Goal: Information Seeking & Learning: Compare options

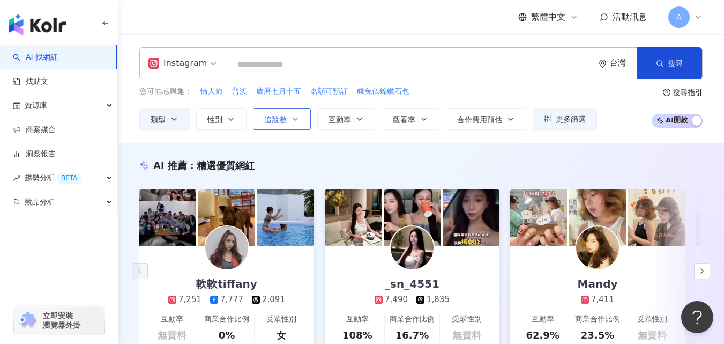
click at [291, 118] on icon "button" at bounding box center [295, 119] width 9 height 9
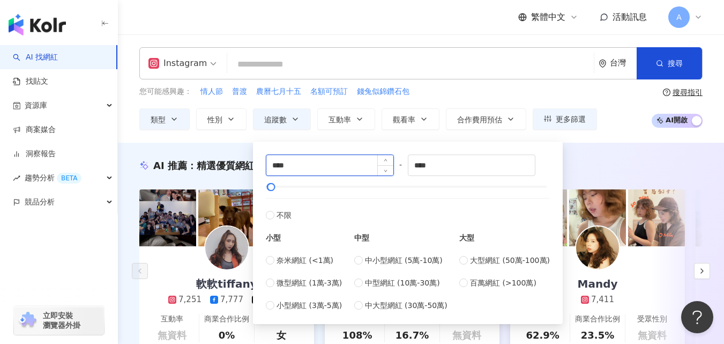
click at [275, 165] on input "****" at bounding box center [329, 165] width 127 height 20
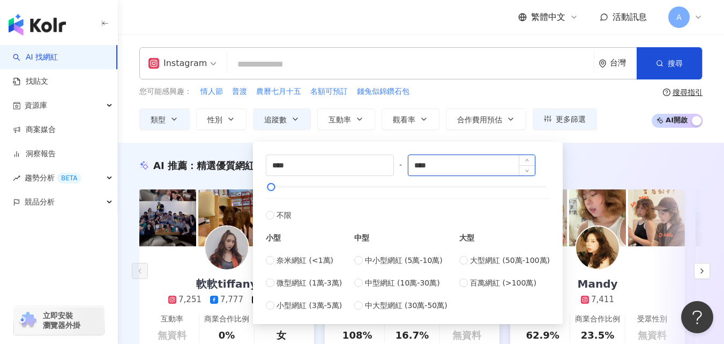
type input "****"
click at [423, 165] on input "****" at bounding box center [471, 165] width 127 height 20
type input "****"
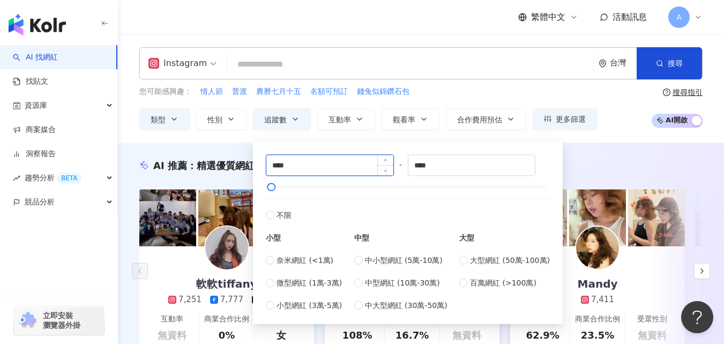
click at [279, 167] on input "****" at bounding box center [329, 165] width 127 height 20
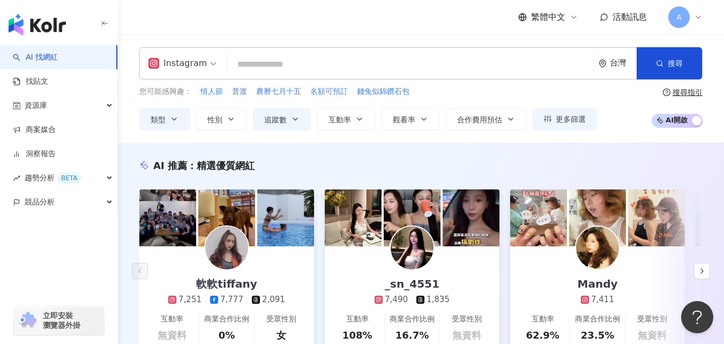
click at [646, 178] on div "AI 推薦 ： 精選優質網紅 軟軟tiffany 7,251 7,777 2,091 互動率 無資料 商業合作比例 0% 受眾性別 女 _sn_4551 7,…" at bounding box center [421, 269] width 606 height 221
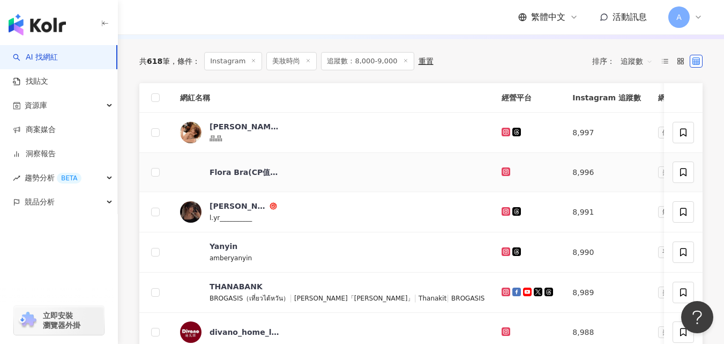
scroll to position [374, 0]
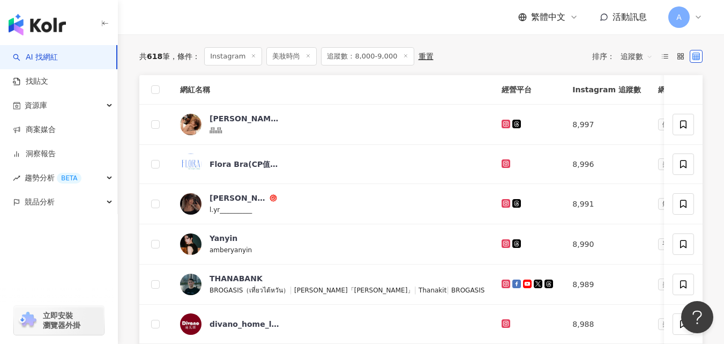
click at [628, 65] on span "追蹤數" at bounding box center [637, 56] width 32 height 17
click at [637, 102] on div "追蹤數" at bounding box center [636, 101] width 27 height 12
click at [504, 125] on icon at bounding box center [506, 123] width 4 height 4
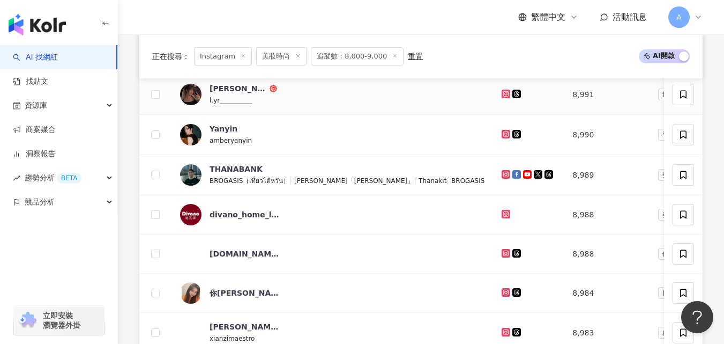
scroll to position [481, 0]
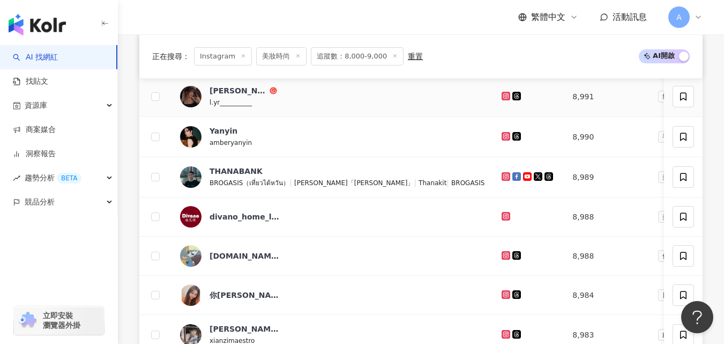
click at [504, 98] on icon at bounding box center [506, 95] width 4 height 4
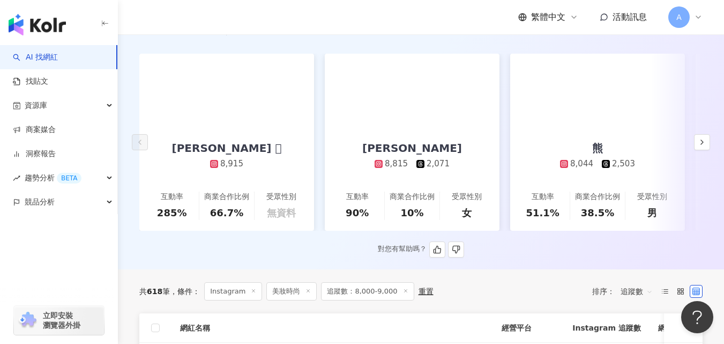
scroll to position [136, 0]
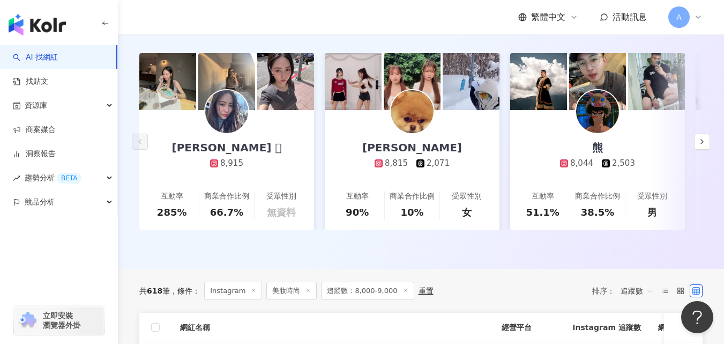
click at [371, 299] on span "追蹤數：8,000-9,000" at bounding box center [367, 290] width 93 height 18
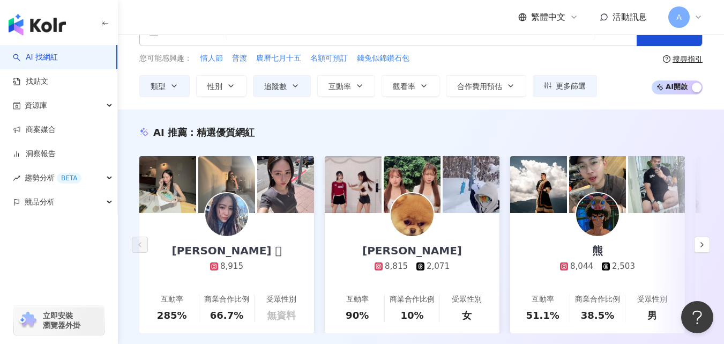
scroll to position [14, 0]
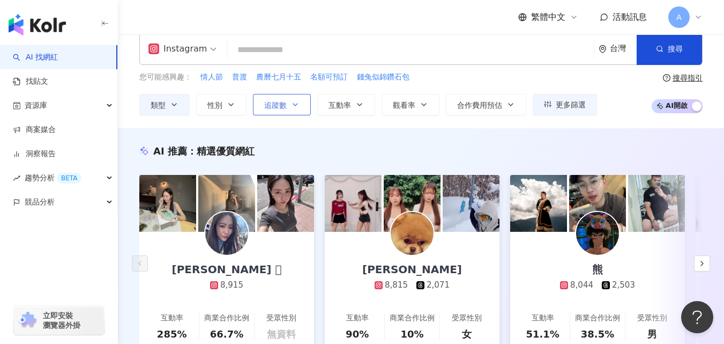
click at [279, 105] on span "追蹤數" at bounding box center [275, 105] width 23 height 9
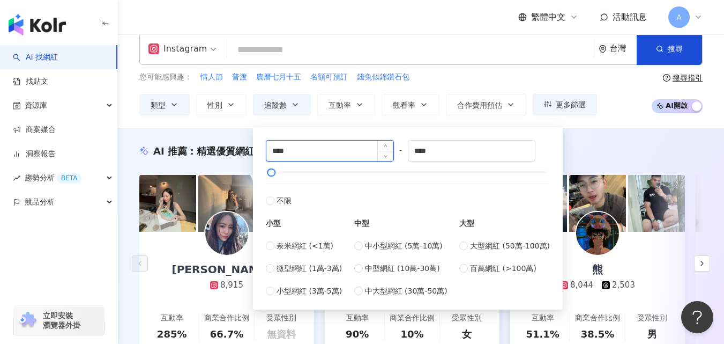
click at [279, 152] on input "****" at bounding box center [329, 150] width 127 height 20
type input "****"
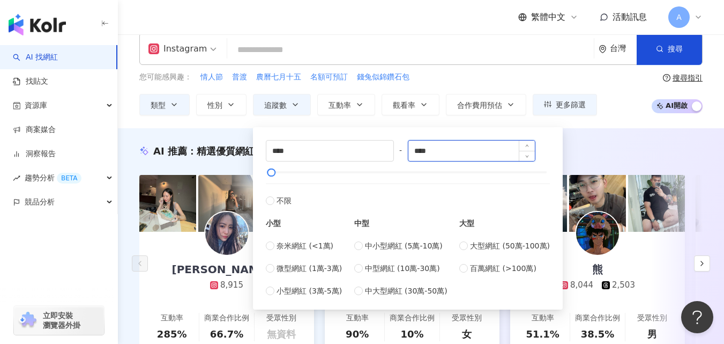
click at [427, 150] on input "****" at bounding box center [471, 150] width 127 height 20
type input "****"
click at [588, 145] on div "AI 推薦 ： 精選優質網紅" at bounding box center [420, 150] width 563 height 13
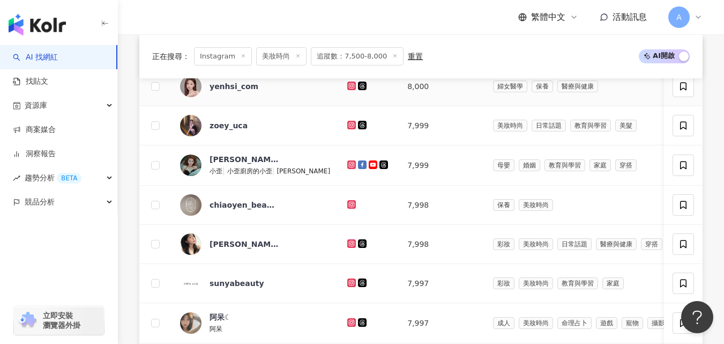
scroll to position [405, 0]
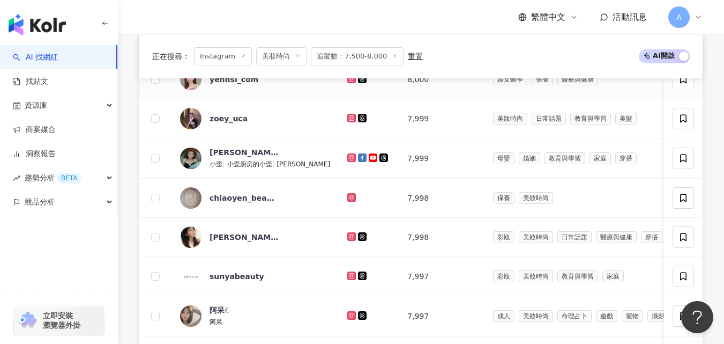
click at [349, 80] on icon at bounding box center [351, 78] width 4 height 4
click at [347, 122] on icon at bounding box center [351, 118] width 9 height 9
click at [349, 159] on icon at bounding box center [351, 157] width 4 height 4
click at [347, 241] on icon at bounding box center [351, 236] width 9 height 9
click at [347, 319] on icon at bounding box center [351, 315] width 9 height 9
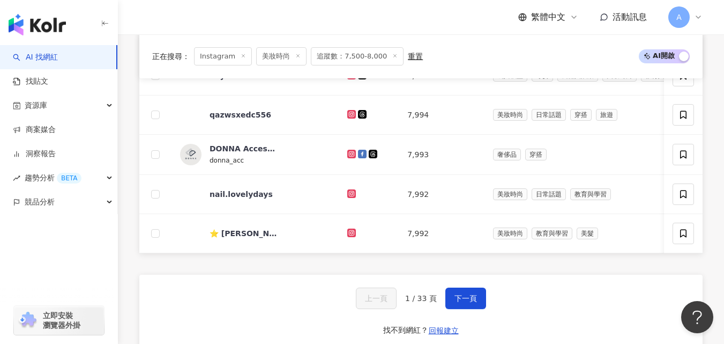
scroll to position [685, 0]
click at [347, 118] on icon at bounding box center [351, 113] width 9 height 9
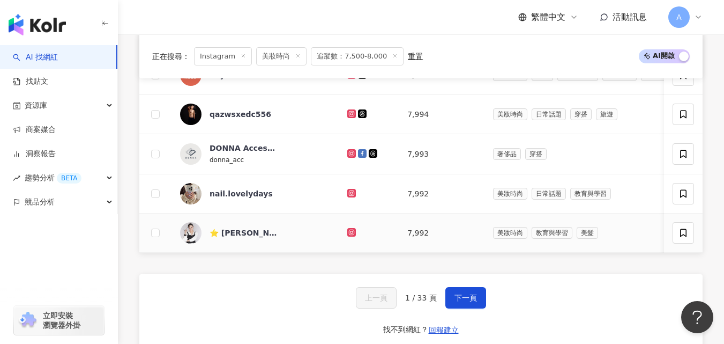
click at [348, 235] on icon at bounding box center [351, 232] width 7 height 6
click at [475, 308] on button "下一頁" at bounding box center [465, 297] width 41 height 21
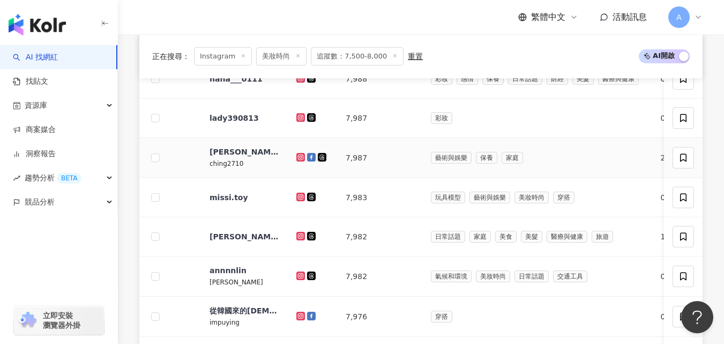
scroll to position [406, 0]
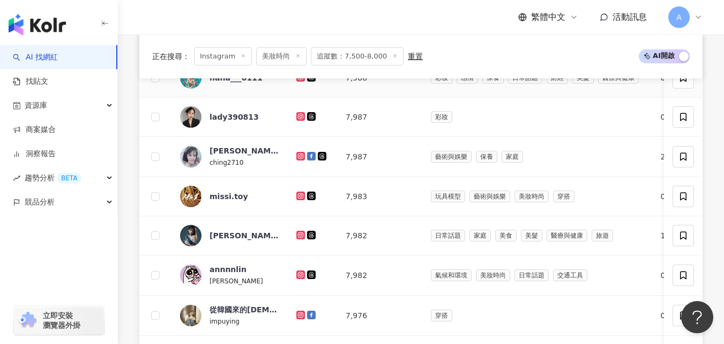
click at [302, 80] on icon at bounding box center [300, 77] width 7 height 6
click at [299, 120] on icon at bounding box center [300, 116] width 7 height 6
click at [301, 157] on icon at bounding box center [301, 156] width 2 height 2
click at [299, 236] on icon at bounding box center [301, 234] width 4 height 4
click at [304, 160] on icon at bounding box center [300, 156] width 9 height 9
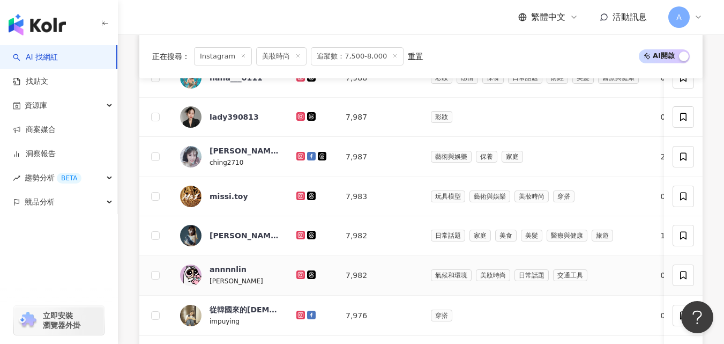
click at [299, 276] on icon at bounding box center [301, 274] width 4 height 4
click at [302, 316] on icon at bounding box center [301, 314] width 4 height 4
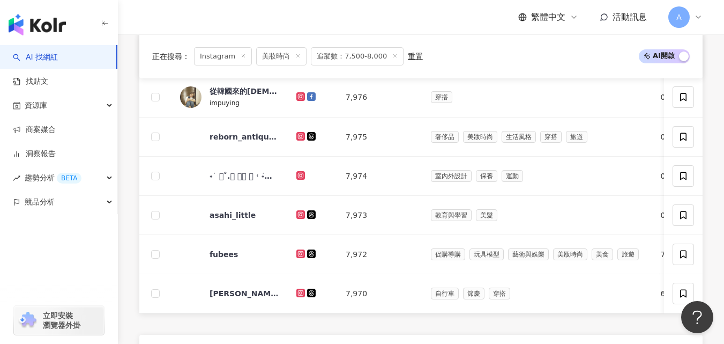
scroll to position [686, 0]
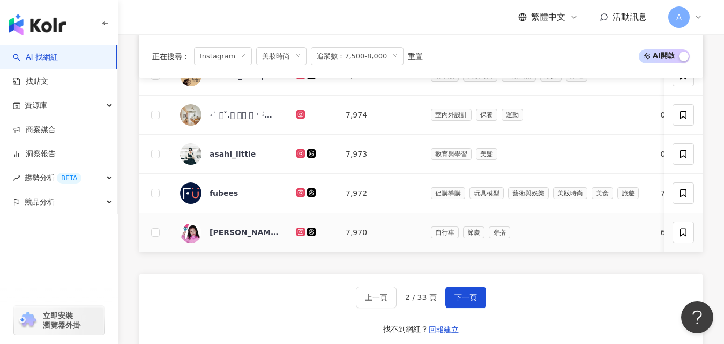
drag, startPoint x: 395, startPoint y: 243, endPoint x: 300, endPoint y: 122, distance: 154.3
click at [300, 117] on icon at bounding box center [300, 114] width 7 height 6
click at [298, 157] on icon at bounding box center [300, 153] width 7 height 6
click at [303, 196] on icon at bounding box center [300, 192] width 7 height 6
click at [300, 236] on icon at bounding box center [300, 231] width 9 height 9
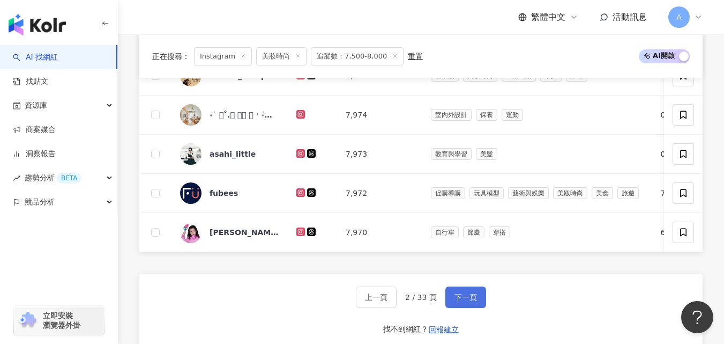
click at [459, 301] on span "下一頁" at bounding box center [466, 297] width 23 height 9
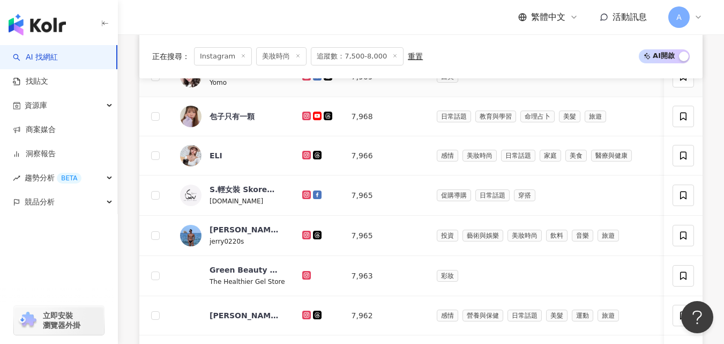
scroll to position [408, 0]
click at [303, 79] on icon at bounding box center [306, 75] width 7 height 6
click at [304, 117] on icon at bounding box center [306, 115] width 4 height 4
click at [304, 156] on icon at bounding box center [306, 154] width 4 height 4
click at [302, 239] on icon at bounding box center [306, 234] width 9 height 9
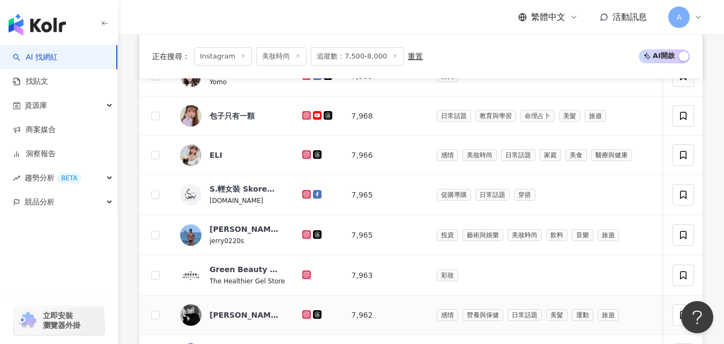
click at [303, 317] on icon at bounding box center [306, 314] width 7 height 6
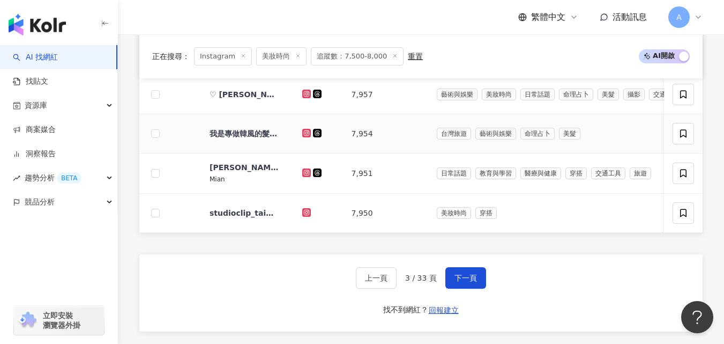
scroll to position [708, 0]
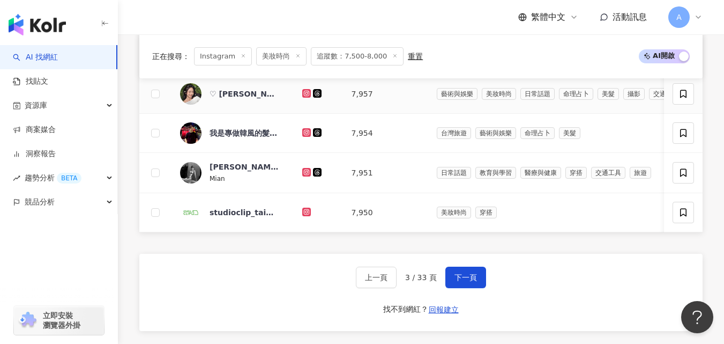
click at [306, 94] on icon at bounding box center [307, 93] width 2 height 2
click at [303, 175] on icon at bounding box center [306, 172] width 7 height 6
click at [467, 281] on span "下一頁" at bounding box center [466, 277] width 23 height 9
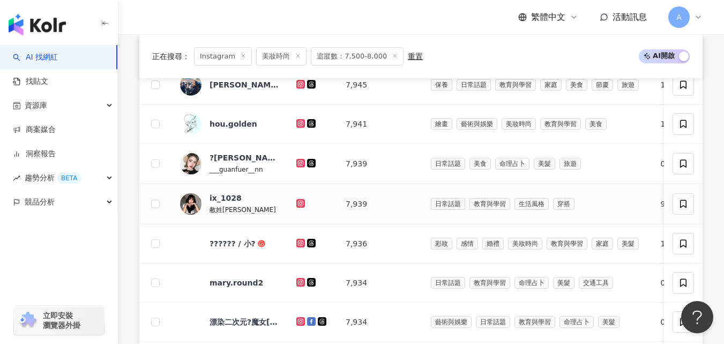
scroll to position [402, 0]
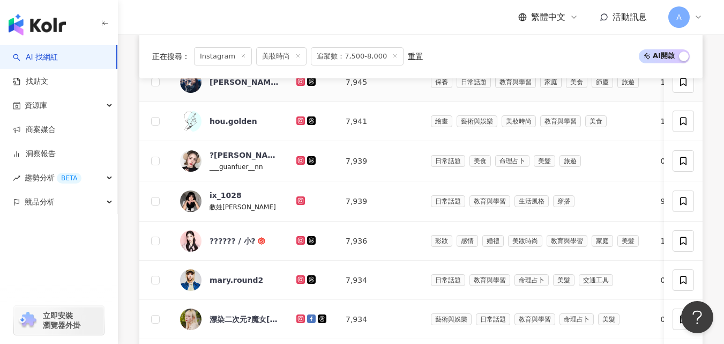
click at [302, 83] on icon at bounding box center [301, 81] width 4 height 4
click at [299, 122] on icon at bounding box center [301, 120] width 4 height 4
click at [301, 161] on icon at bounding box center [301, 160] width 2 height 2
click at [304, 205] on icon at bounding box center [300, 200] width 9 height 9
click at [300, 243] on icon at bounding box center [300, 240] width 7 height 6
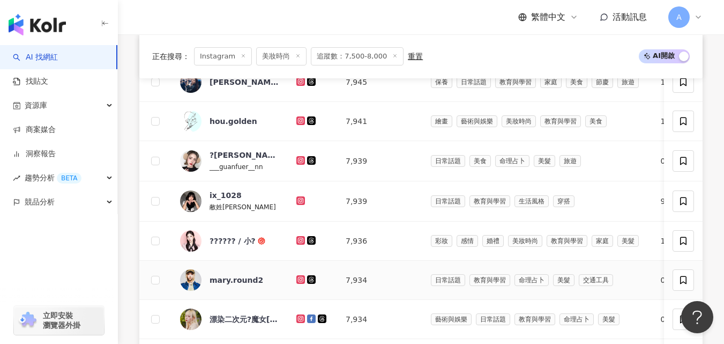
click at [299, 282] on icon at bounding box center [300, 279] width 7 height 6
click at [299, 323] on icon at bounding box center [300, 318] width 9 height 9
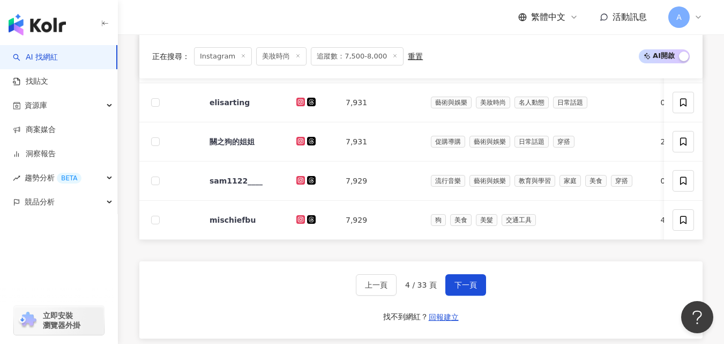
scroll to position [699, 0]
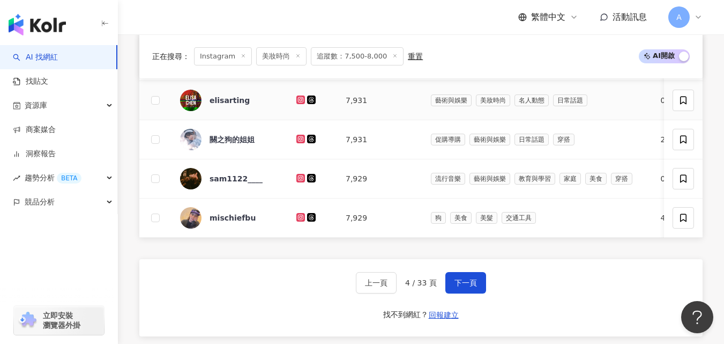
click at [299, 101] on icon at bounding box center [301, 99] width 4 height 4
click at [301, 143] on icon at bounding box center [300, 139] width 9 height 9
click at [300, 180] on icon at bounding box center [301, 177] width 4 height 4
click at [299, 219] on icon at bounding box center [301, 216] width 4 height 4
click at [463, 287] on span "下一頁" at bounding box center [466, 282] width 23 height 9
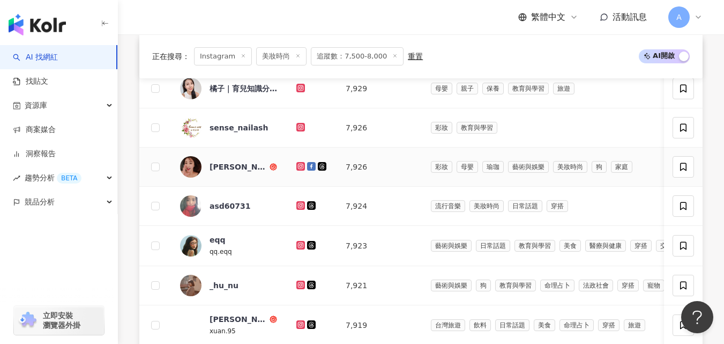
scroll to position [399, 0]
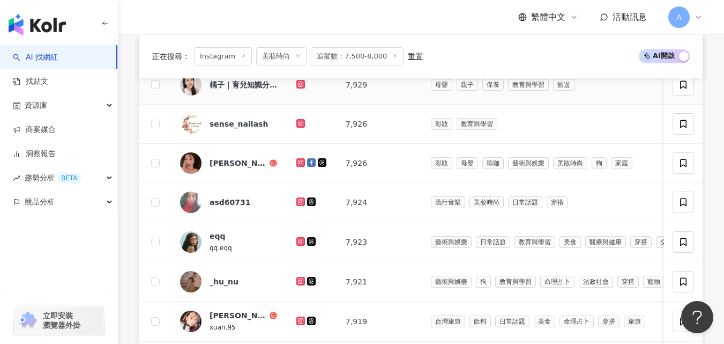
click at [301, 88] on icon at bounding box center [300, 84] width 9 height 9
click at [302, 164] on icon at bounding box center [301, 162] width 4 height 4
click at [298, 206] on icon at bounding box center [300, 201] width 9 height 9
click at [301, 203] on icon at bounding box center [301, 201] width 4 height 4
click at [299, 243] on icon at bounding box center [301, 241] width 4 height 4
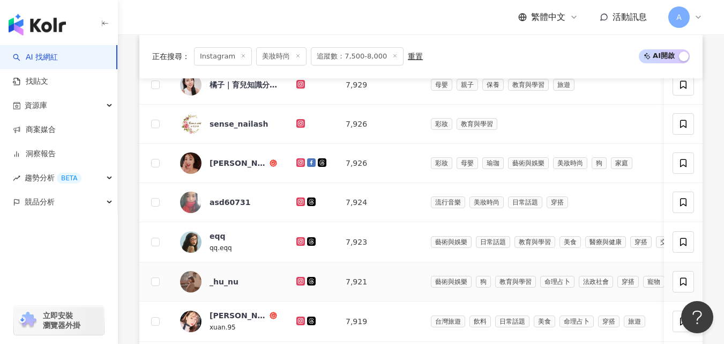
click at [301, 282] on icon at bounding box center [301, 280] width 4 height 4
click at [300, 324] on icon at bounding box center [300, 320] width 7 height 6
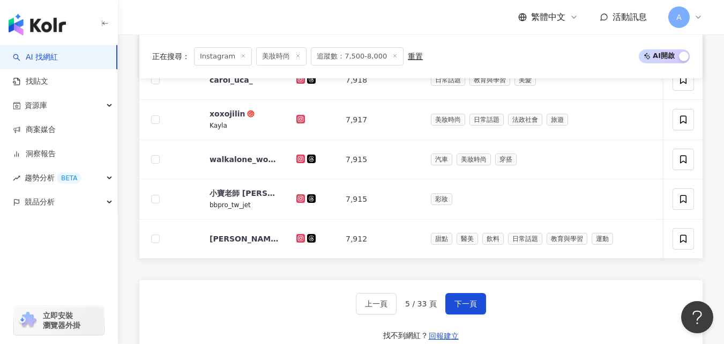
scroll to position [681, 0]
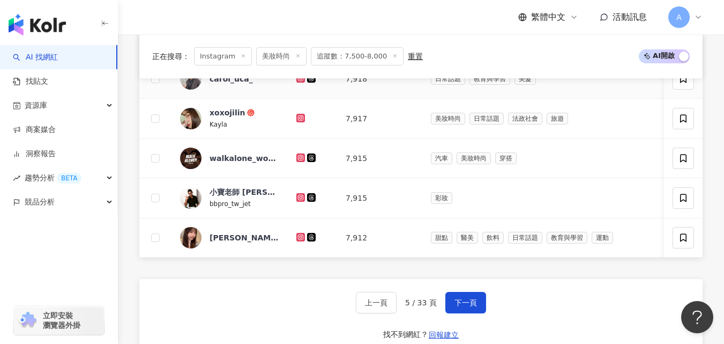
click at [300, 80] on icon at bounding box center [301, 78] width 4 height 4
click at [303, 121] on icon at bounding box center [300, 118] width 7 height 6
click at [300, 121] on icon at bounding box center [300, 118] width 7 height 6
click at [303, 200] on icon at bounding box center [300, 197] width 7 height 6
click at [301, 237] on icon at bounding box center [301, 237] width 2 height 2
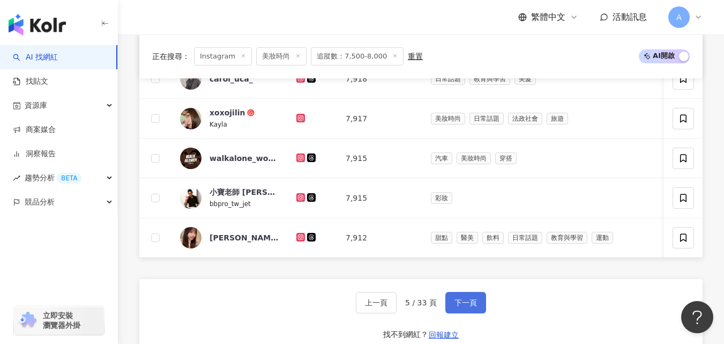
click at [458, 307] on span "下一頁" at bounding box center [466, 302] width 23 height 9
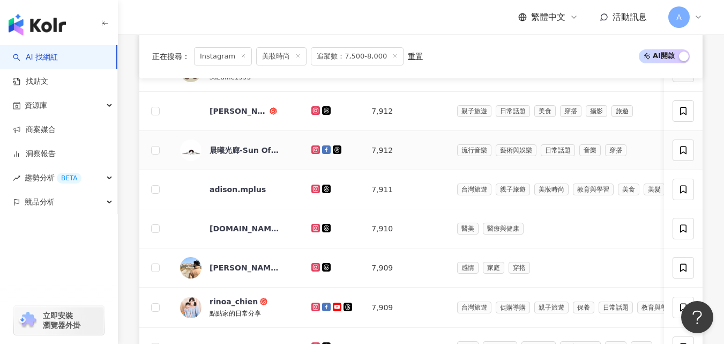
scroll to position [414, 0]
click at [314, 72] on icon at bounding box center [316, 70] width 4 height 4
click at [315, 110] on icon at bounding box center [316, 110] width 2 height 2
click at [314, 190] on icon at bounding box center [316, 187] width 4 height 4
click at [314, 268] on icon at bounding box center [316, 266] width 4 height 4
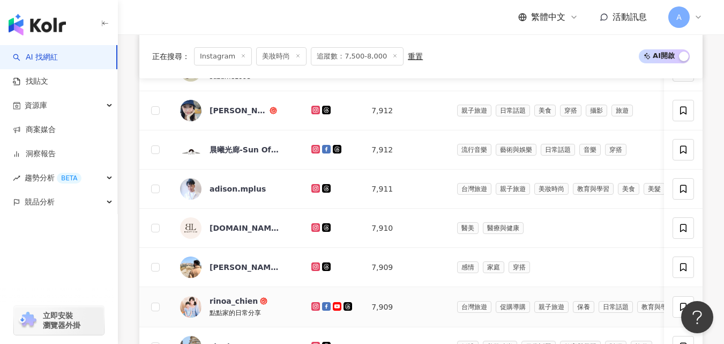
click at [311, 310] on icon at bounding box center [315, 306] width 9 height 9
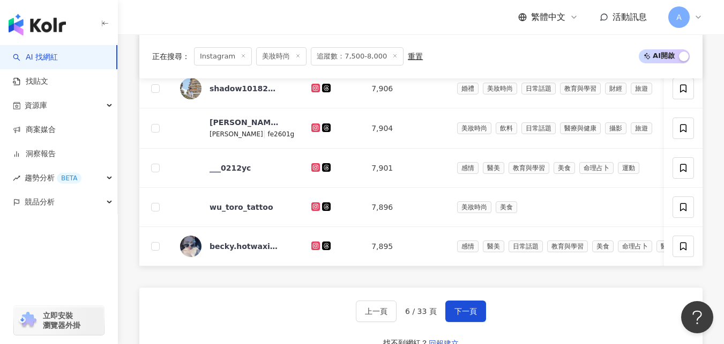
scroll to position [672, 0]
click at [313, 91] on icon at bounding box center [316, 87] width 7 height 6
click at [314, 129] on icon at bounding box center [316, 126] width 4 height 4
click at [314, 168] on icon at bounding box center [316, 166] width 4 height 4
click at [311, 249] on icon at bounding box center [315, 245] width 9 height 9
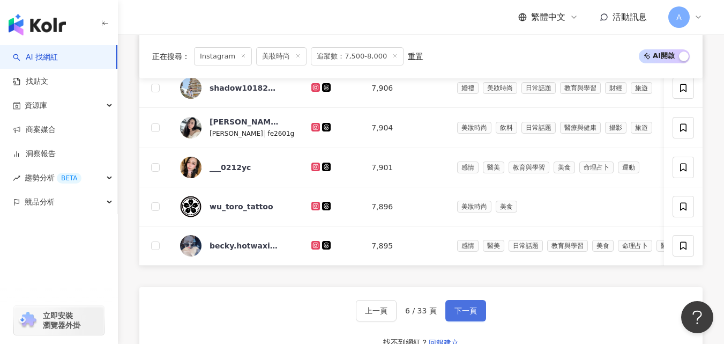
click at [465, 315] on span "下一頁" at bounding box center [466, 310] width 23 height 9
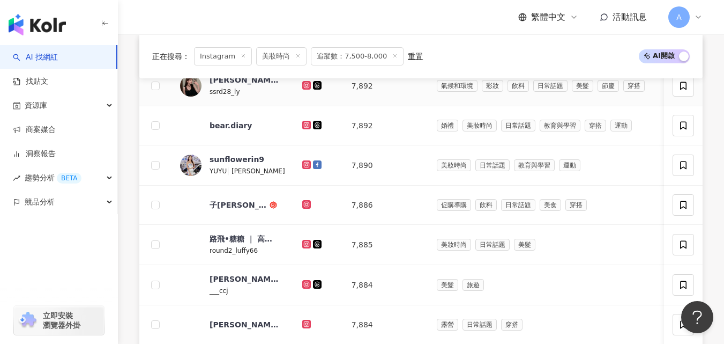
scroll to position [398, 0]
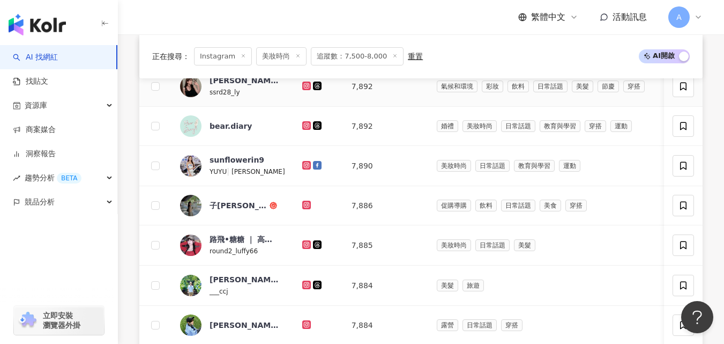
click at [303, 89] on icon at bounding box center [306, 86] width 7 height 6
click at [302, 130] on icon at bounding box center [306, 125] width 9 height 9
click at [304, 167] on icon at bounding box center [306, 164] width 4 height 4
click at [302, 209] on icon at bounding box center [306, 204] width 9 height 9
click at [303, 249] on icon at bounding box center [306, 244] width 9 height 9
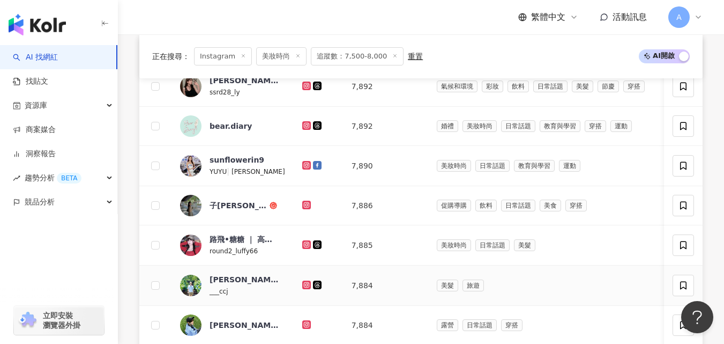
click at [302, 289] on icon at bounding box center [306, 284] width 9 height 9
click at [306, 325] on icon at bounding box center [307, 324] width 2 height 2
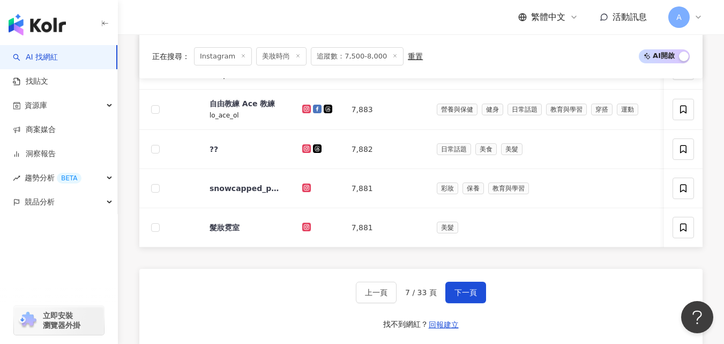
scroll to position [695, 0]
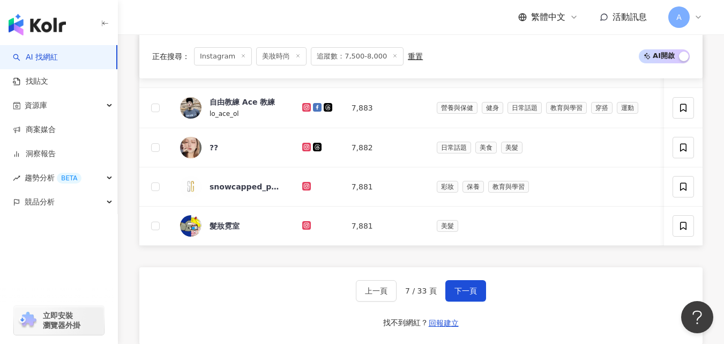
click at [302, 71] on icon at bounding box center [306, 67] width 9 height 9
click at [302, 112] on link at bounding box center [307, 107] width 11 height 9
click at [303, 150] on icon at bounding box center [306, 147] width 7 height 6
click at [462, 295] on span "下一頁" at bounding box center [466, 290] width 23 height 9
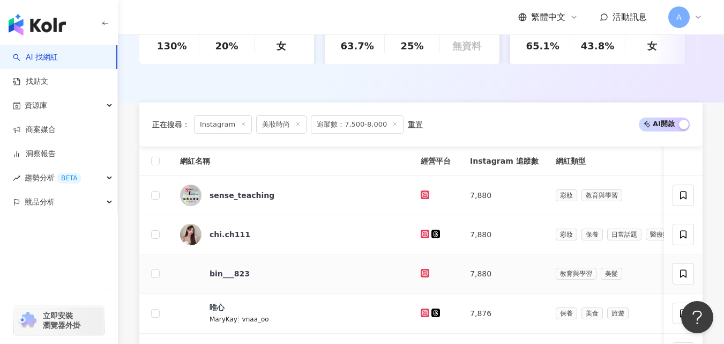
scroll to position [403, 0]
